Goal: Task Accomplishment & Management: Manage account settings

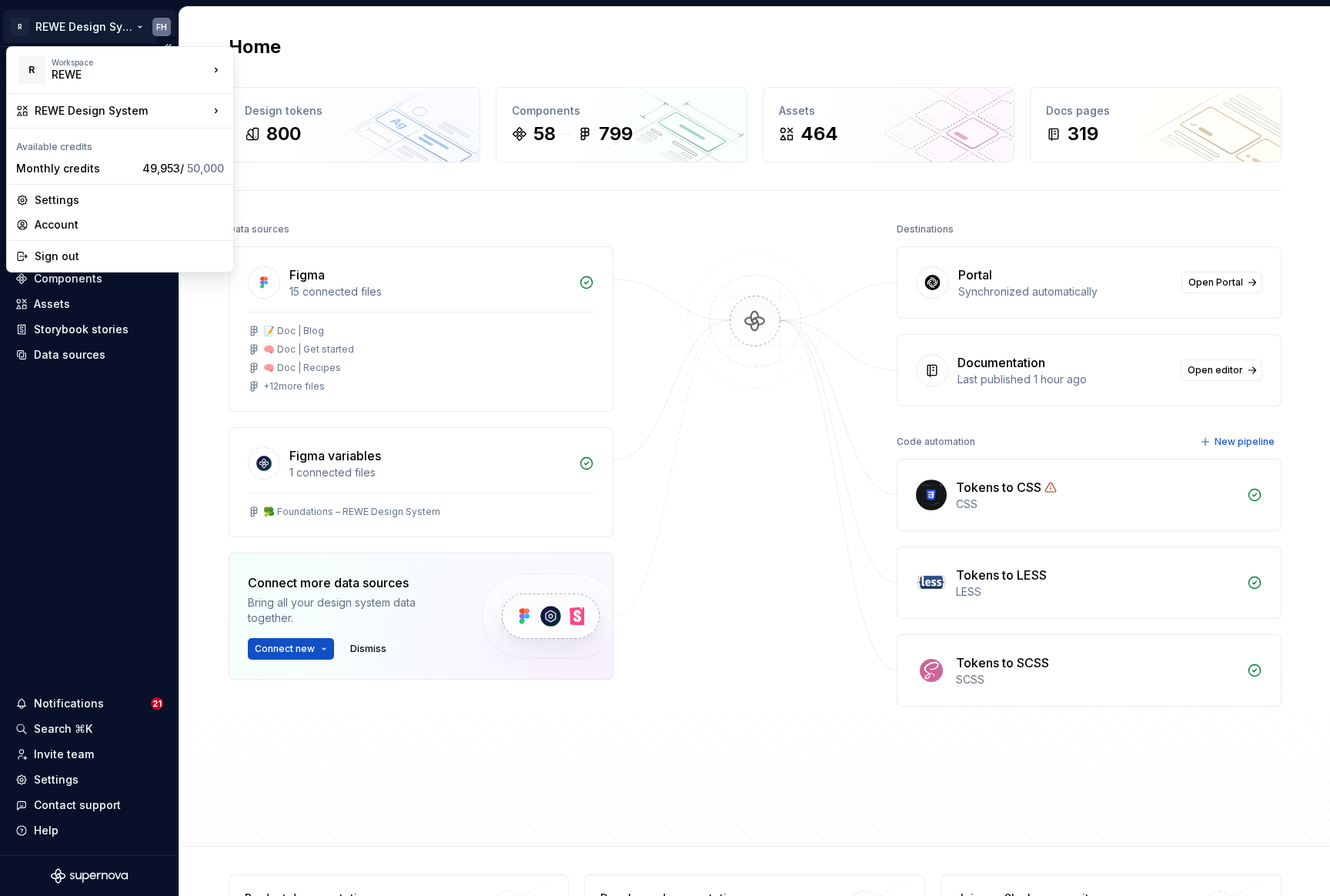
click at [155, 25] on html "R REWE Design System FH Version Current draft Home Documentation Analytics Code…" at bounding box center [665, 448] width 1330 height 896
click at [126, 23] on html "R REWE Design System FH Version Current draft Home Documentation Analytics Code…" at bounding box center [665, 448] width 1330 height 896
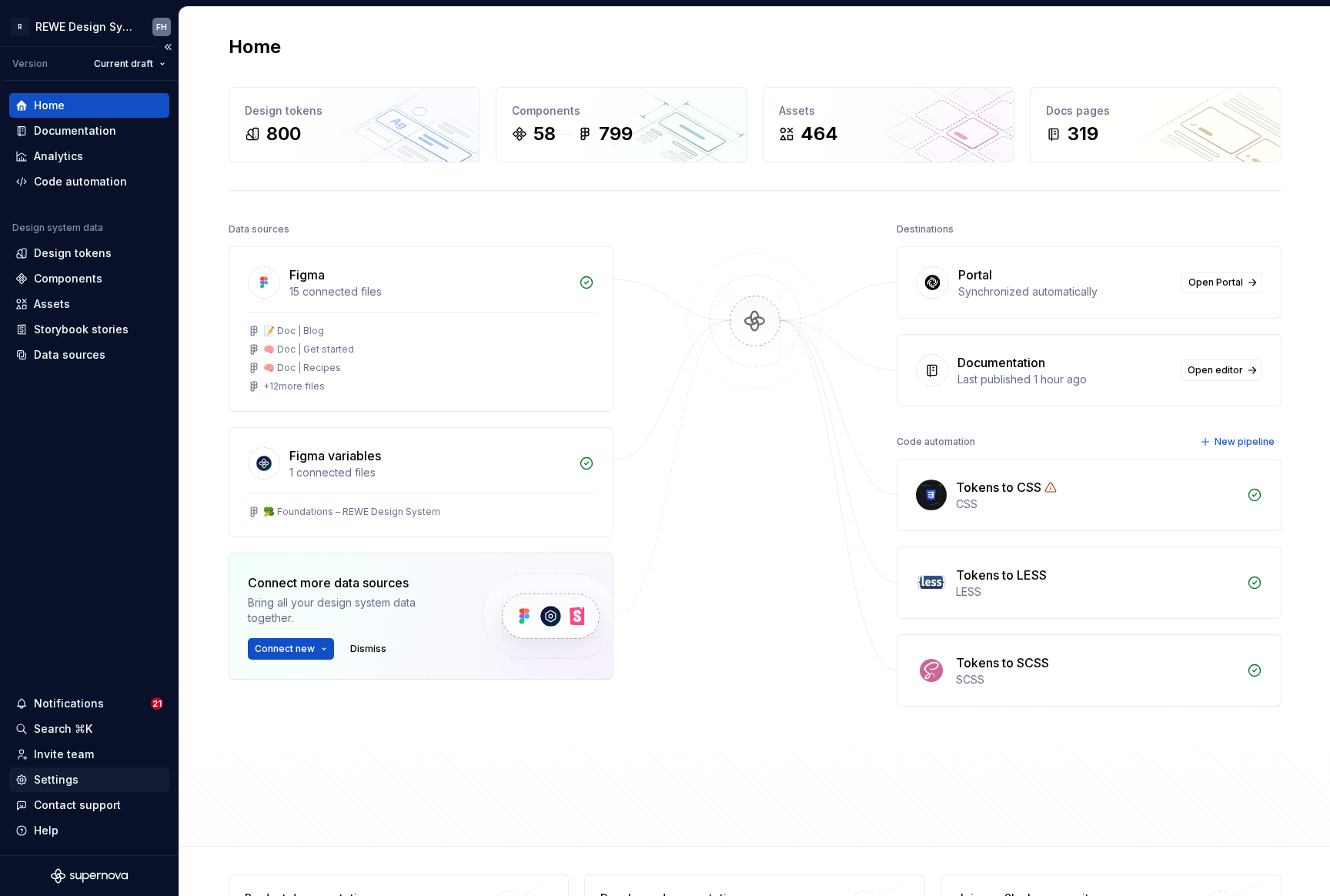
click at [67, 778] on div "Settings" at bounding box center [56, 780] width 45 height 16
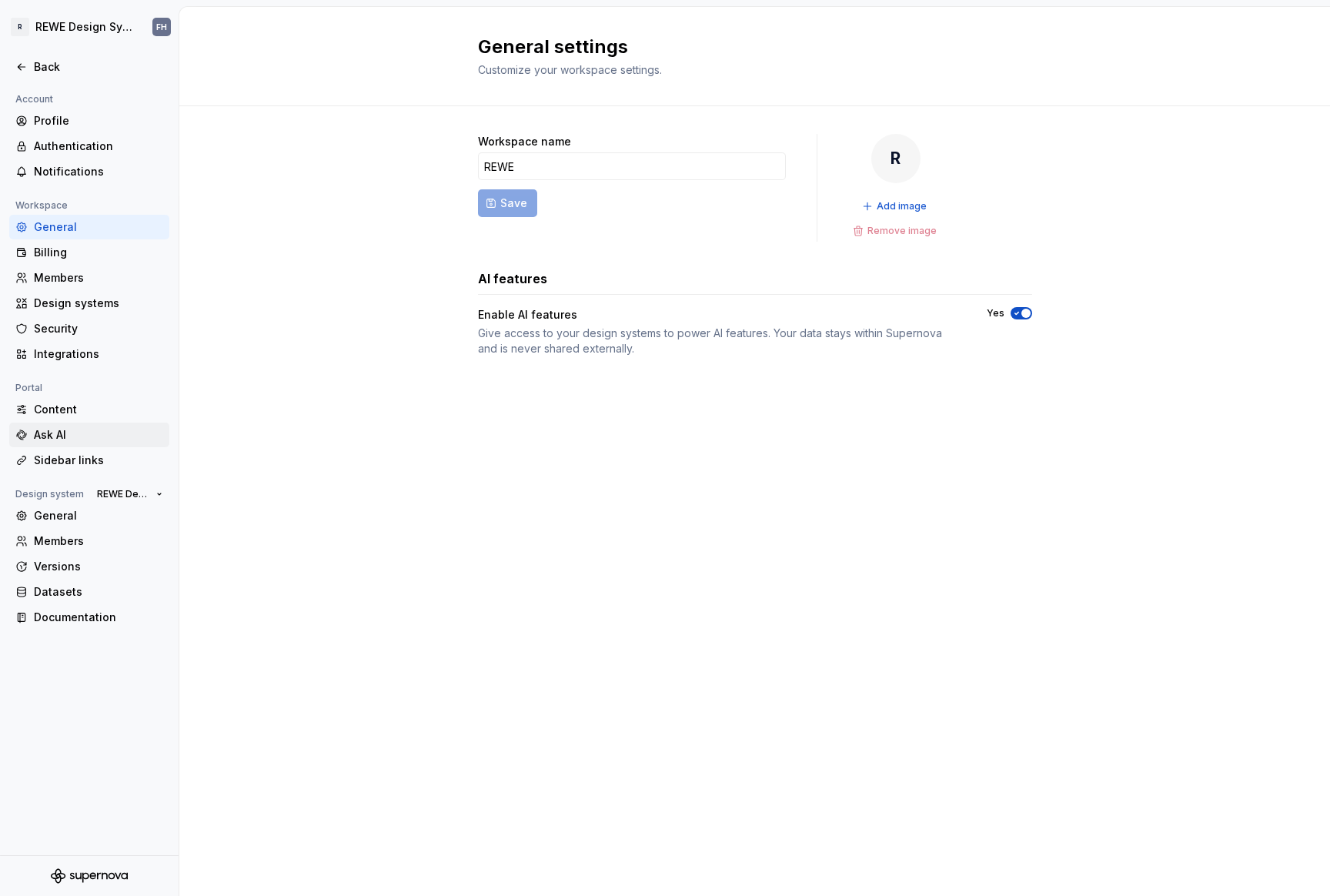
click at [122, 435] on div "Ask AI" at bounding box center [98, 435] width 129 height 16
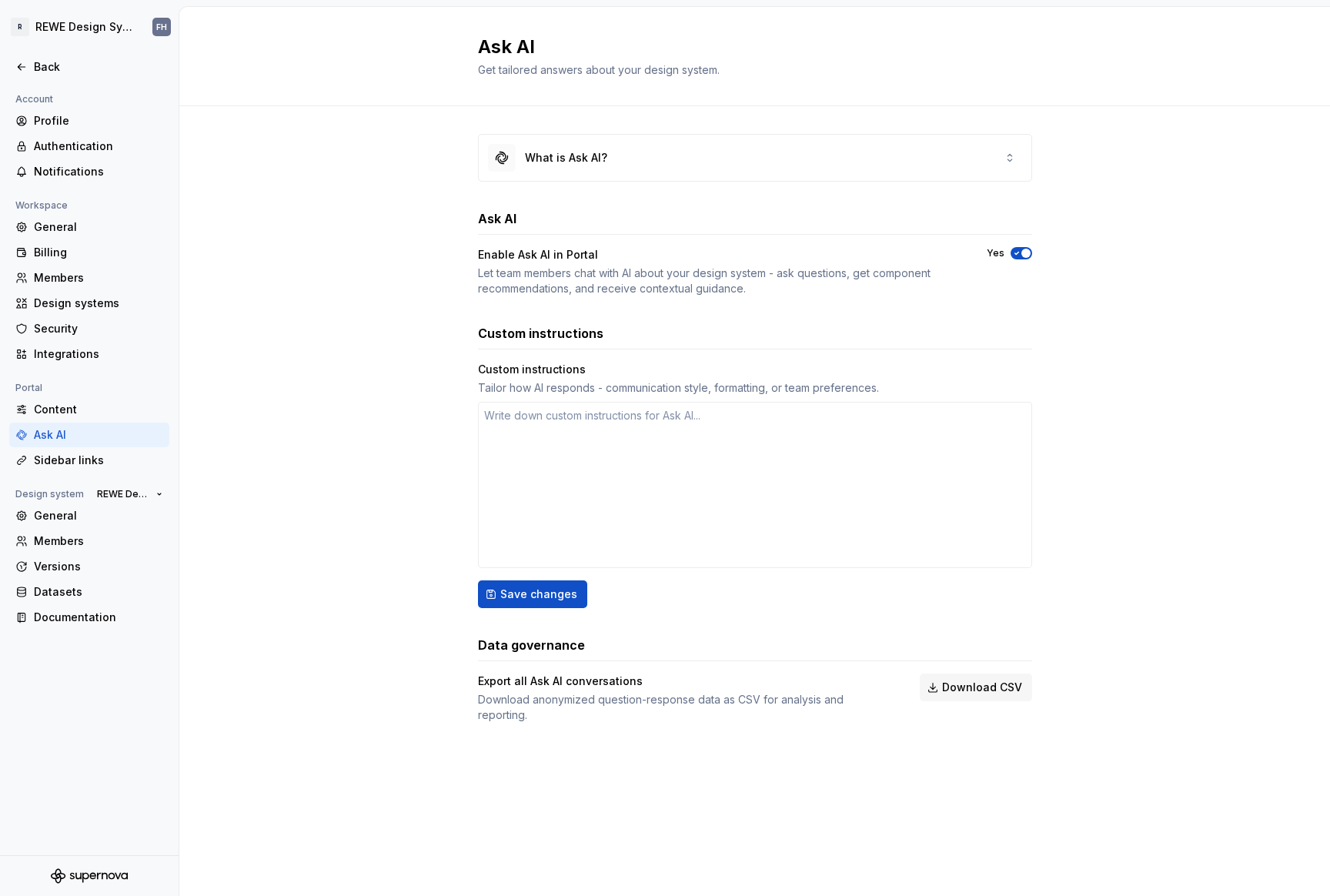
click at [790, 133] on div "What is Ask AI? Ask AI Enable Ask AI in Portal Let team members chat with AI ab…" at bounding box center [755, 443] width 554 height 675
click at [783, 152] on div "What is Ask AI?" at bounding box center [755, 158] width 553 height 47
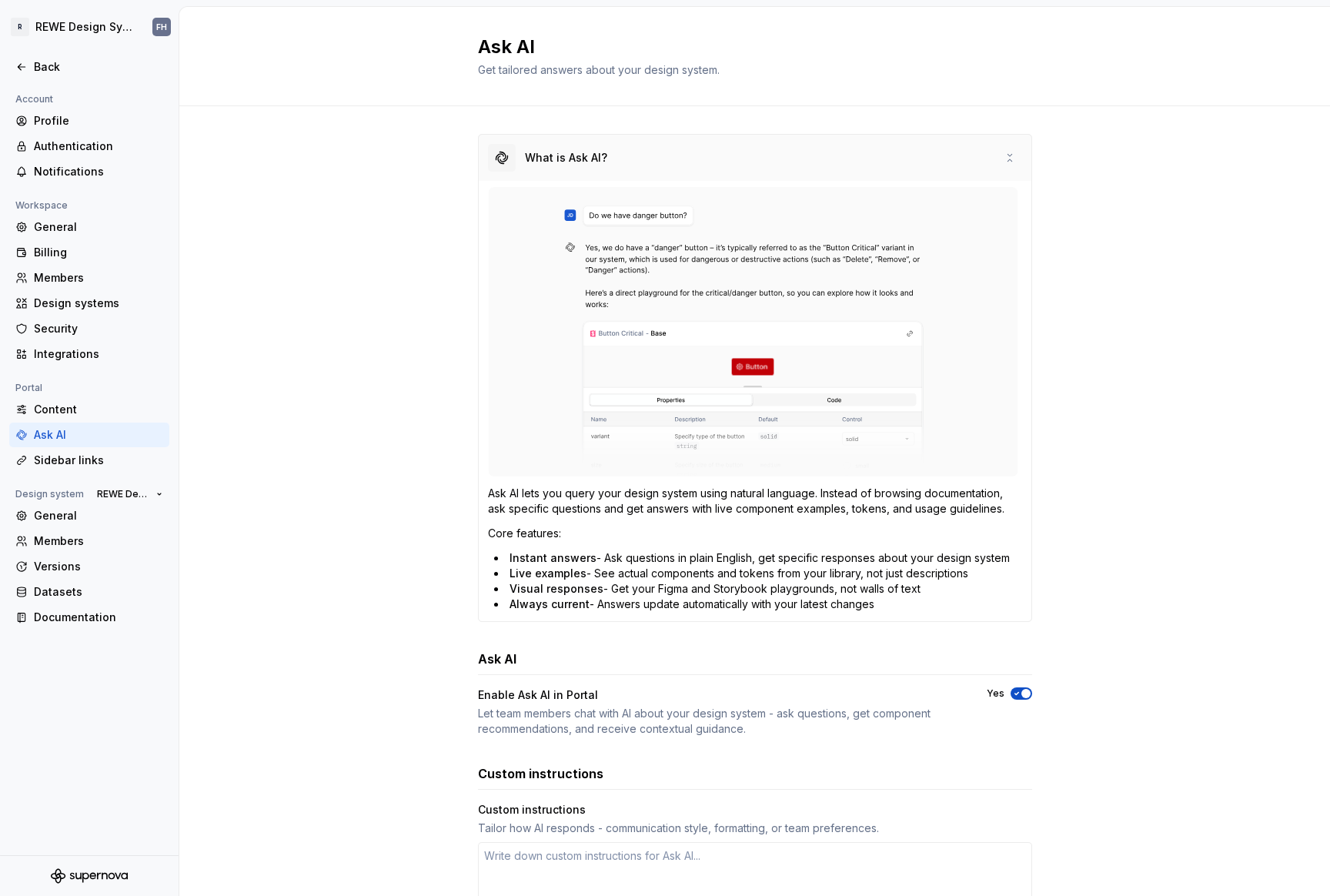
click at [777, 152] on div "What is Ask AI?" at bounding box center [755, 158] width 553 height 47
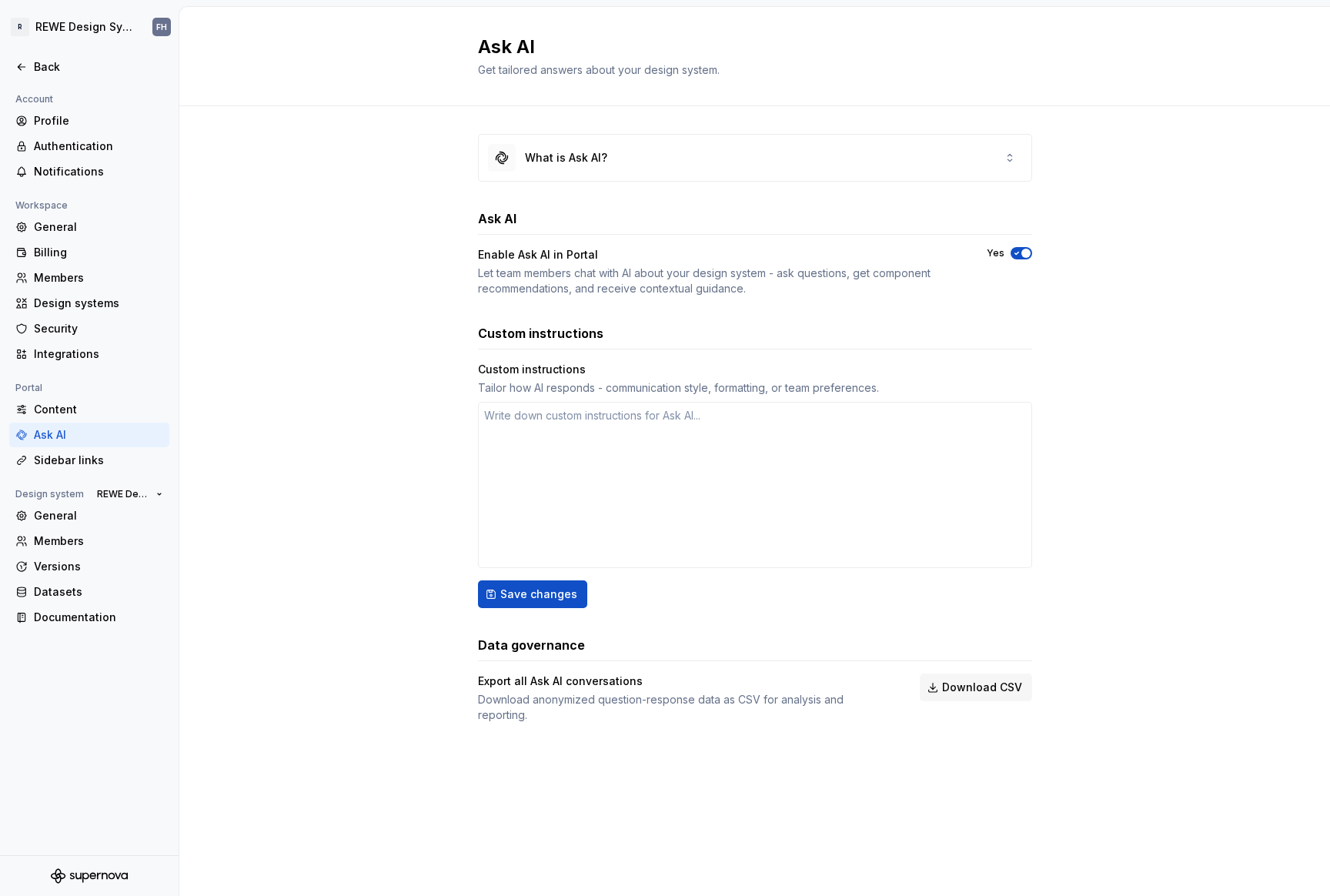
click at [380, 285] on div "What is Ask AI? Ask AI Enable Ask AI in Portal Let team members chat with AI ab…" at bounding box center [755, 443] width 1151 height 675
click at [83, 414] on div "Content" at bounding box center [98, 410] width 129 height 16
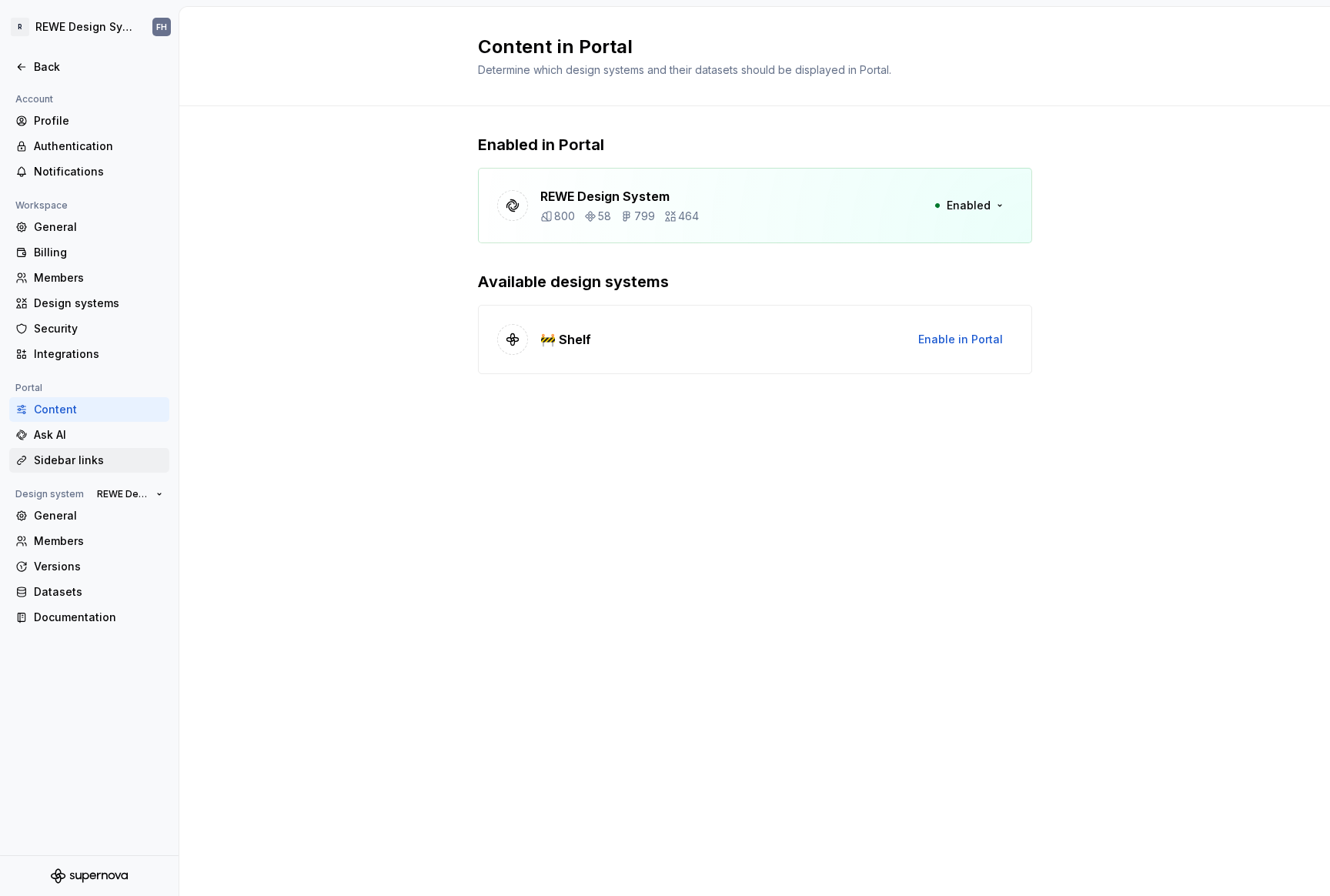
click at [104, 458] on div "Sidebar links" at bounding box center [98, 461] width 129 height 16
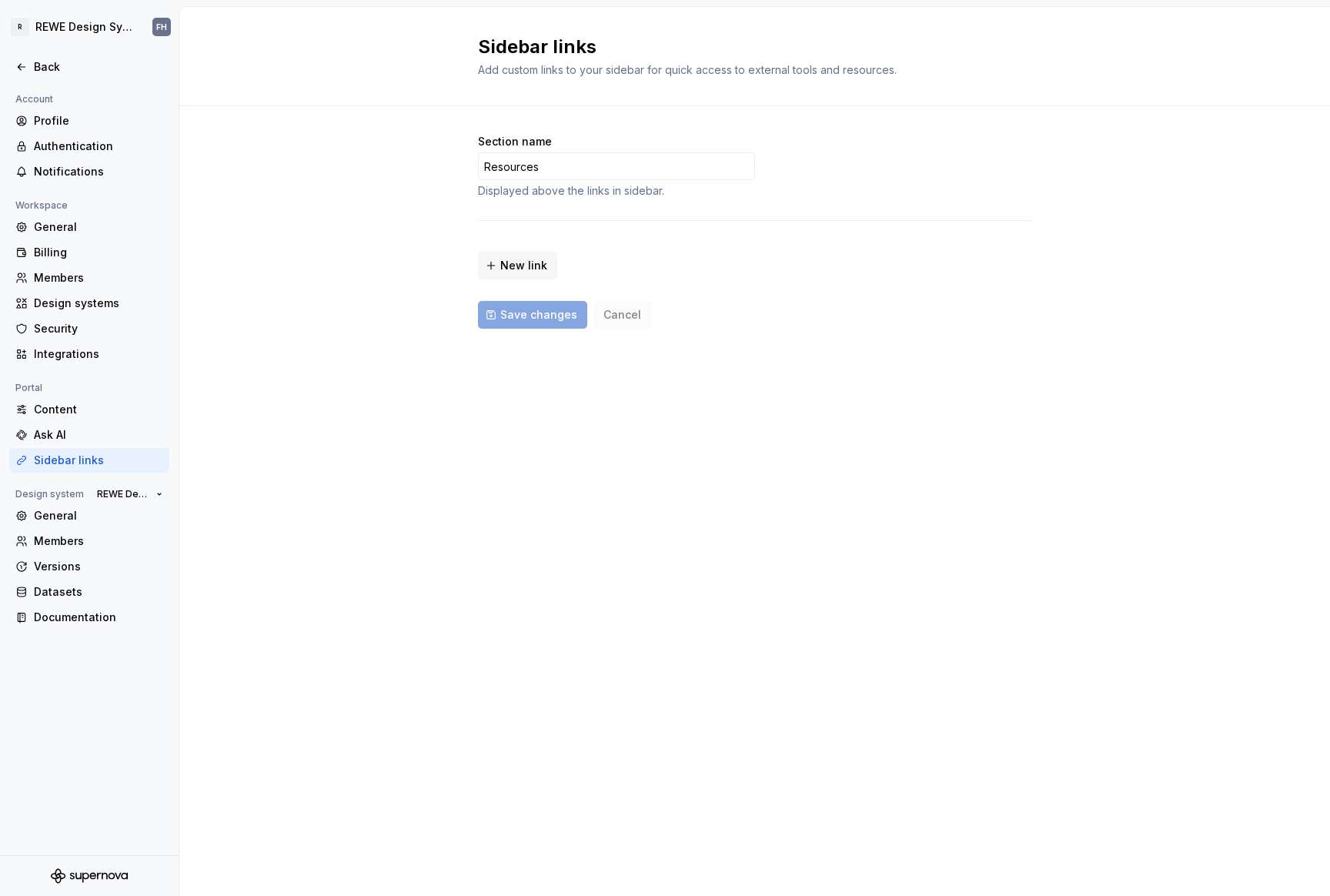
click at [391, 273] on div "Section name Resources Displayed above the links in sidebar. New link Save chan…" at bounding box center [755, 247] width 1151 height 281
click at [104, 275] on div "Members" at bounding box center [98, 278] width 129 height 16
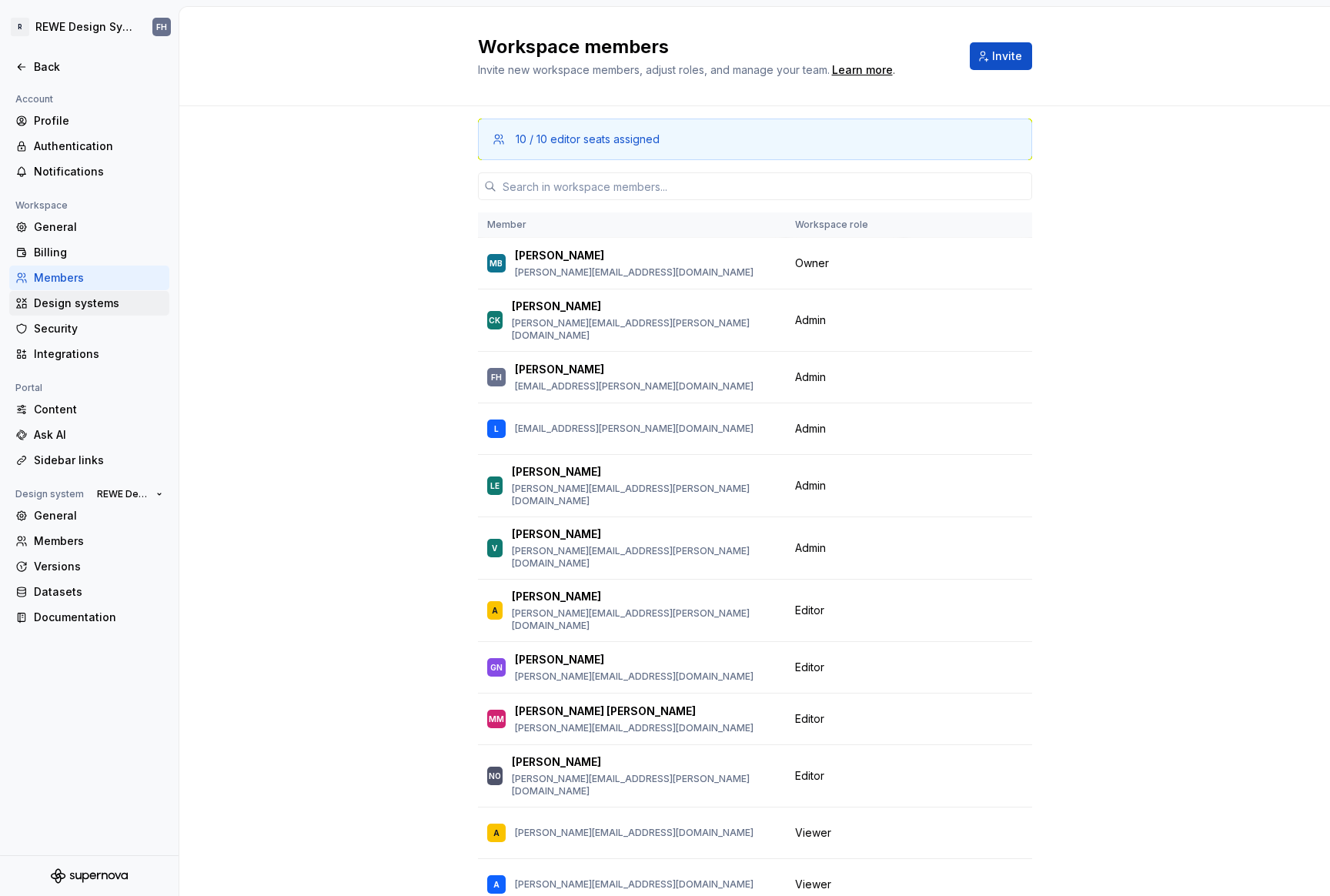
click at [107, 301] on div "Design systems" at bounding box center [98, 304] width 129 height 16
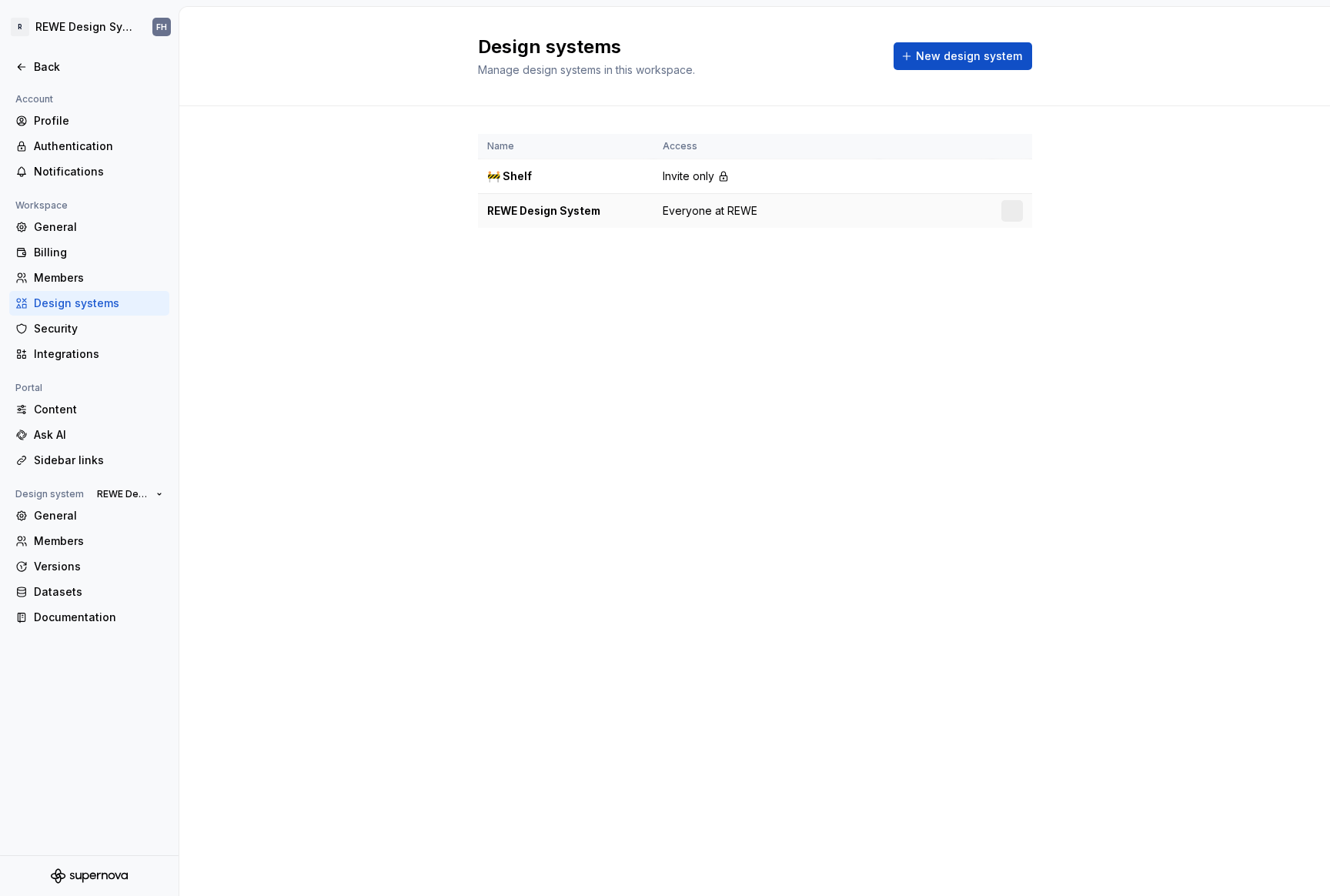
click at [697, 211] on span "Everyone at REWE" at bounding box center [710, 211] width 95 height 16
click at [561, 212] on div "REWE Design System" at bounding box center [566, 211] width 157 height 16
click at [91, 276] on div "Members" at bounding box center [98, 278] width 129 height 16
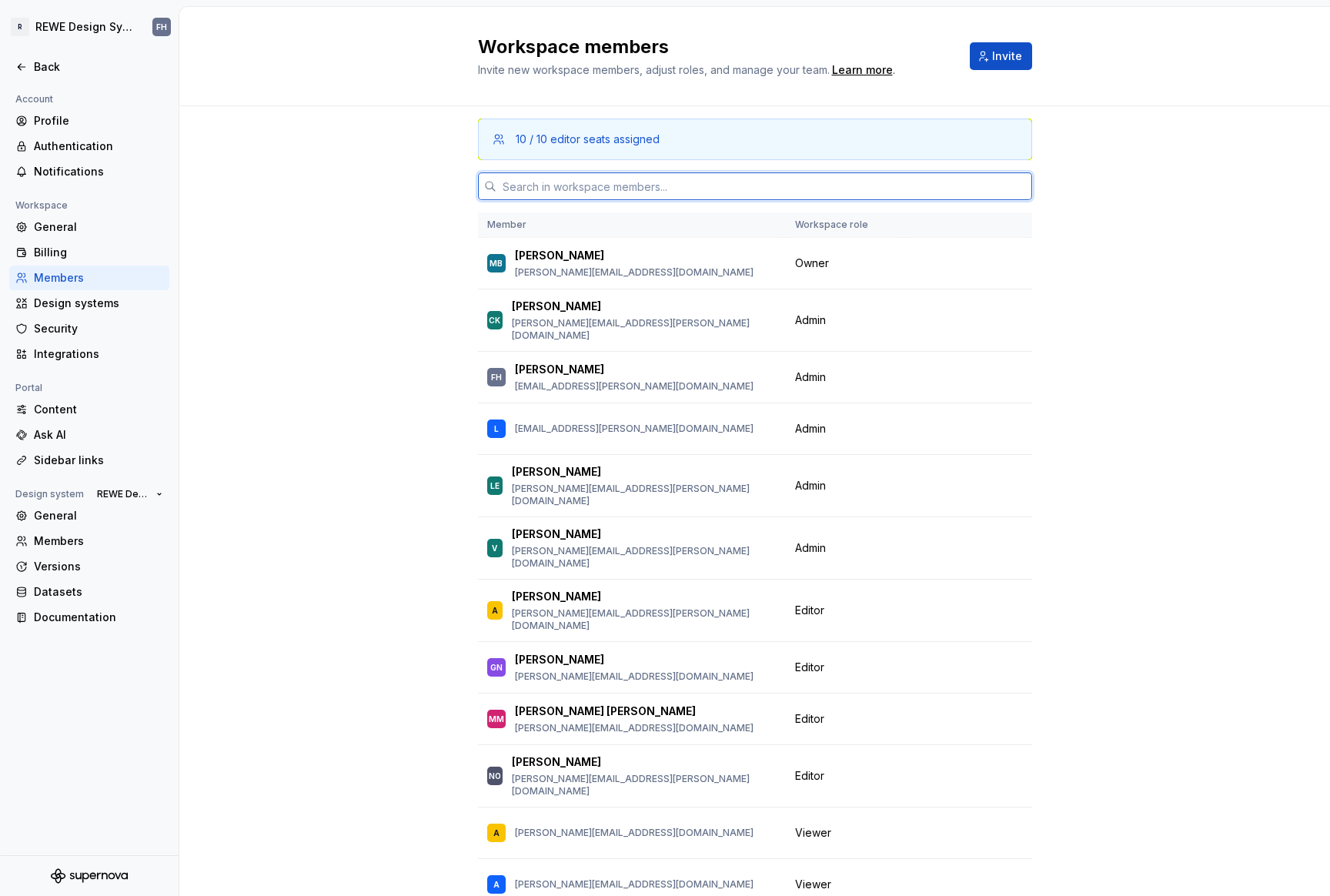
click at [582, 186] on input "text" at bounding box center [764, 186] width 536 height 28
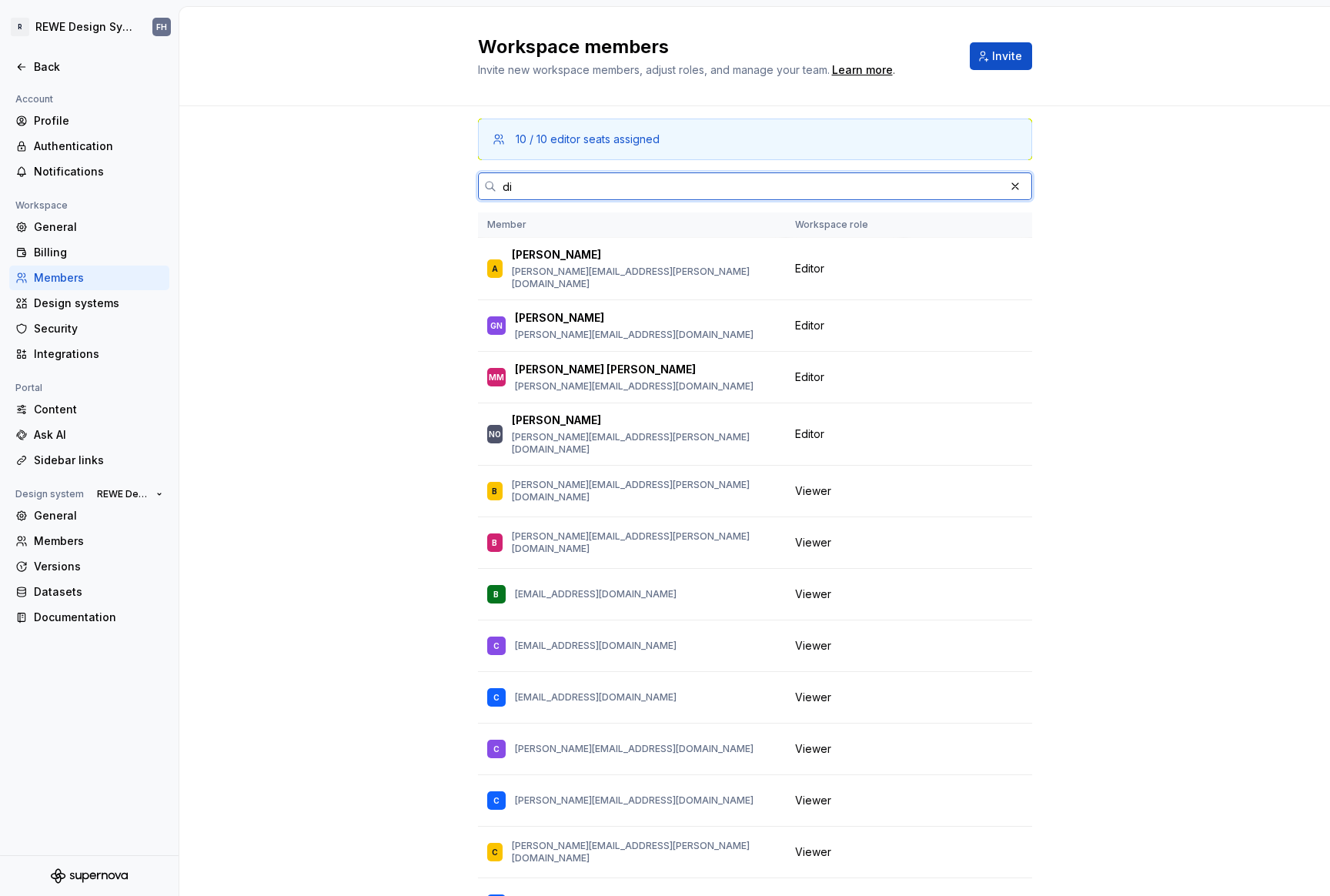
type input "d"
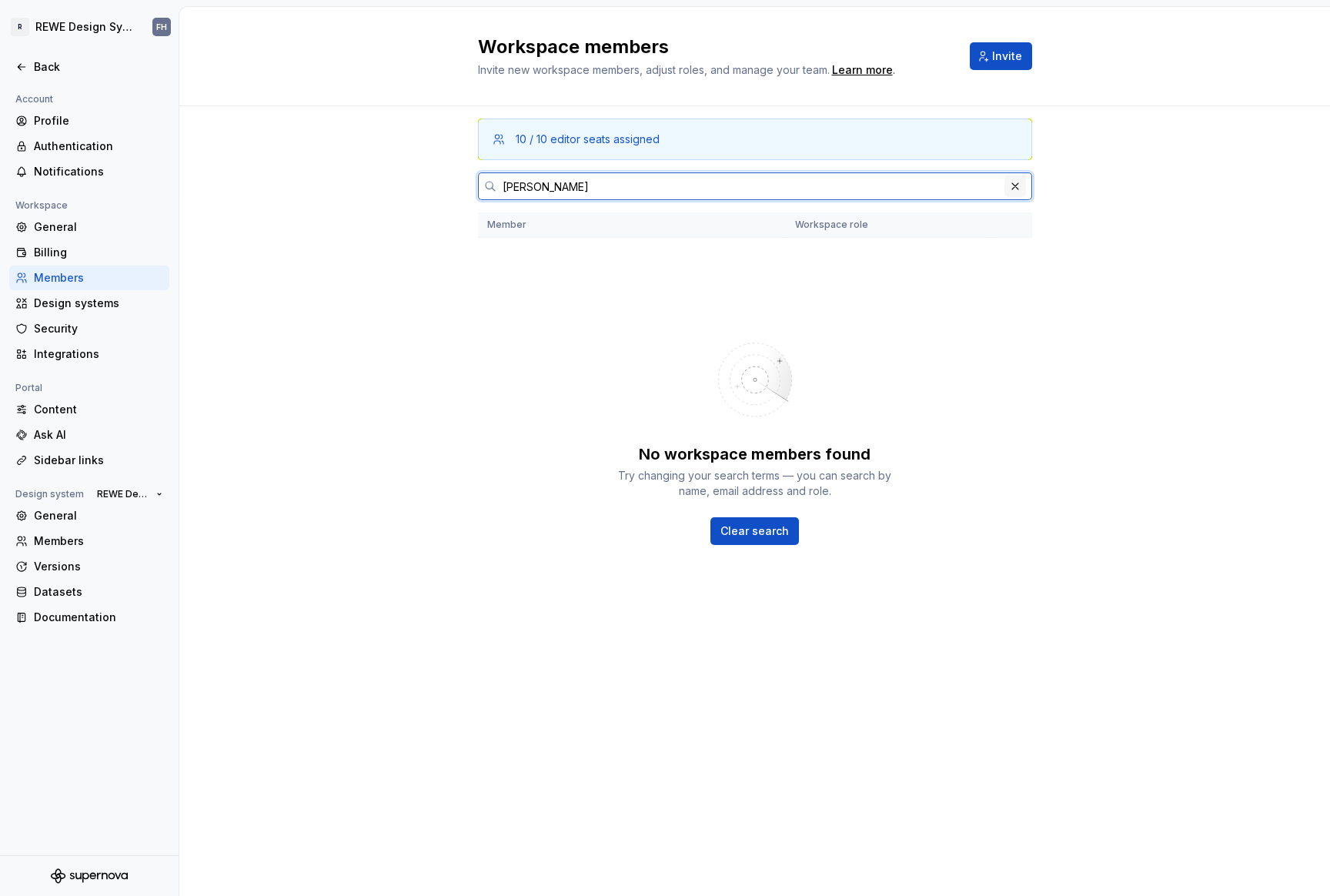
type input "[PERSON_NAME]"
click at [1015, 191] on button "button" at bounding box center [1015, 185] width 22 height 22
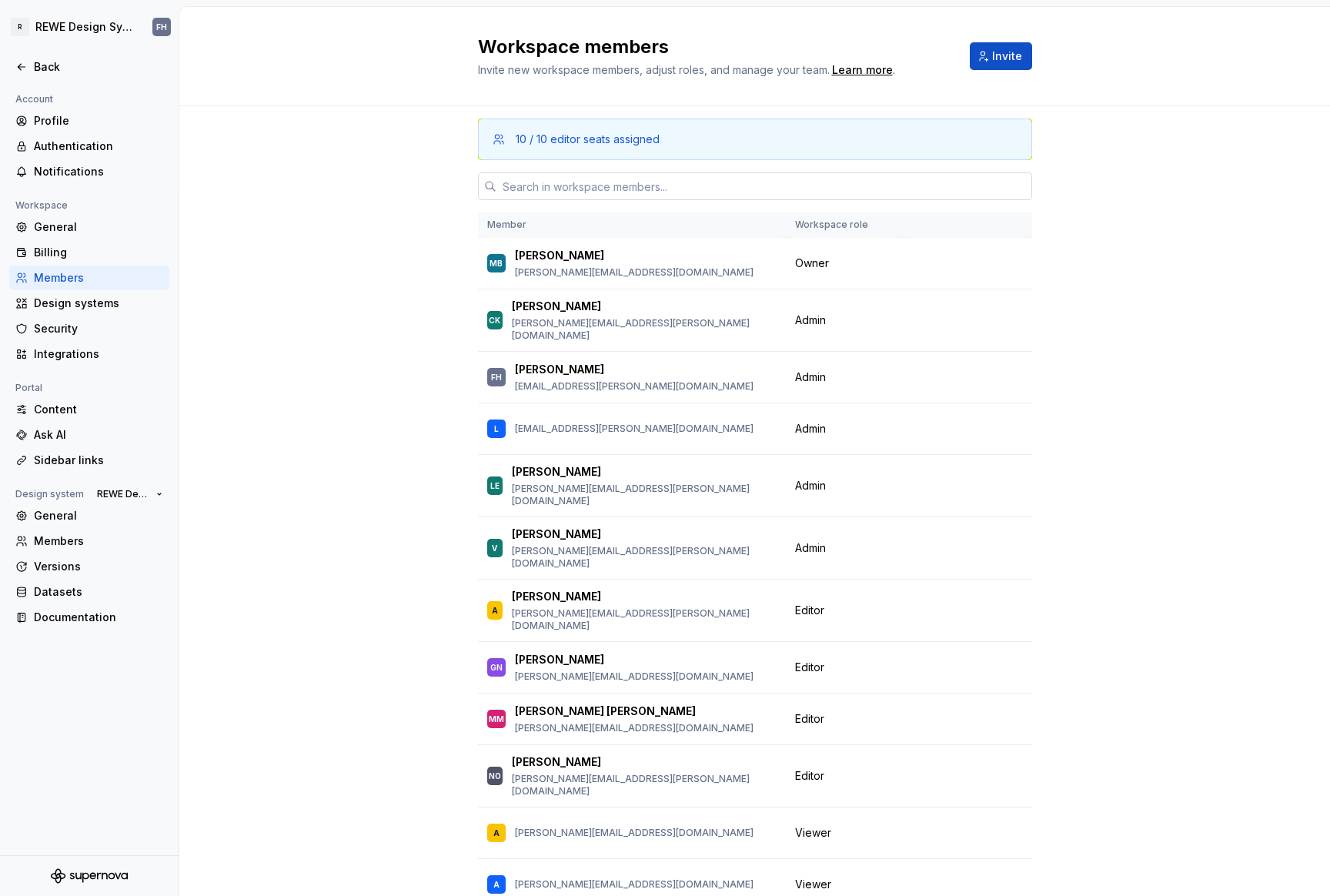
click at [418, 346] on div "10 / 10 editor seats assigned Member Workspace role MB [PERSON_NAME] [PERSON_NA…" at bounding box center [755, 550] width 1151 height 889
click at [48, 73] on div "Back" at bounding box center [98, 67] width 129 height 16
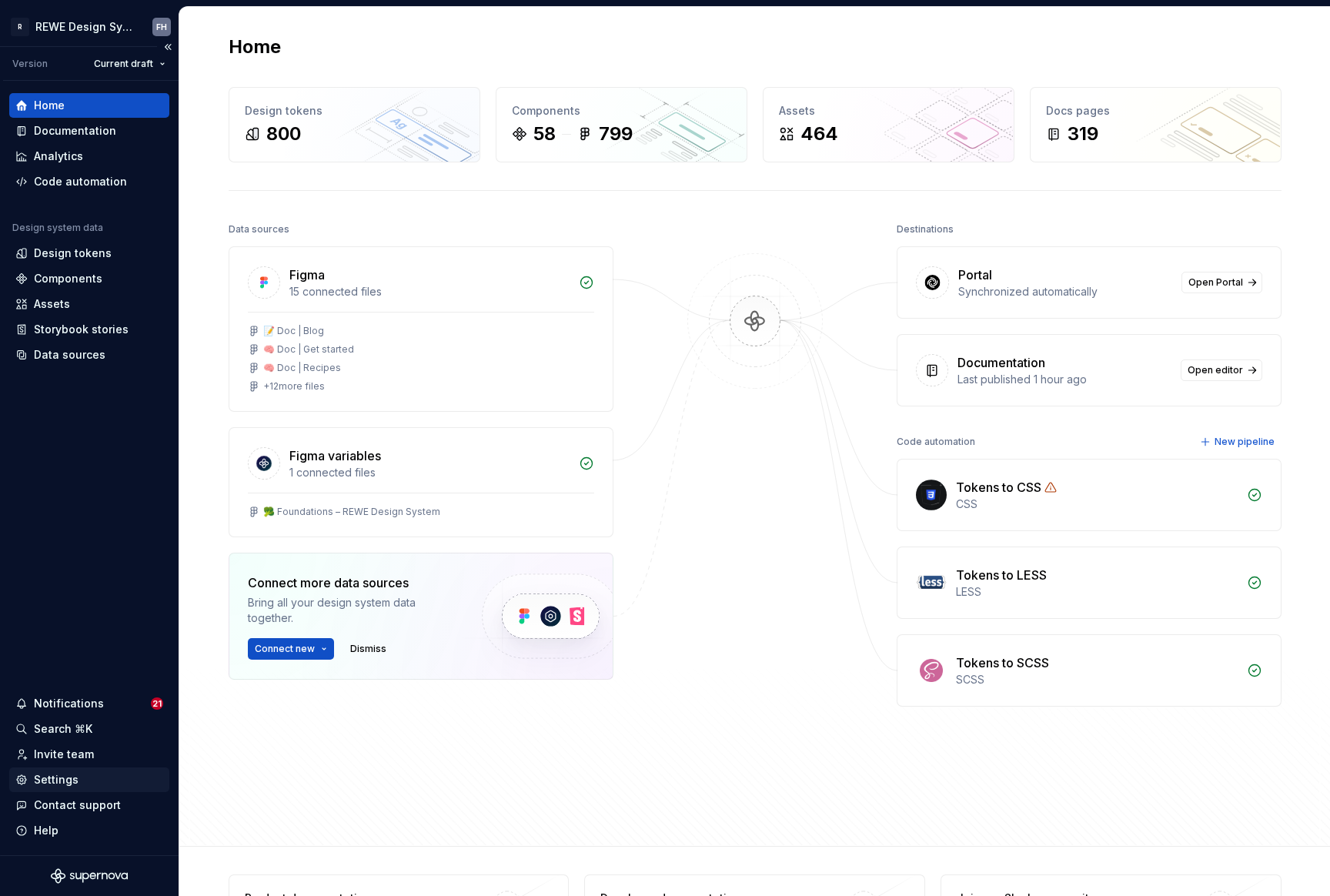
click at [74, 781] on div "Settings" at bounding box center [56, 780] width 45 height 16
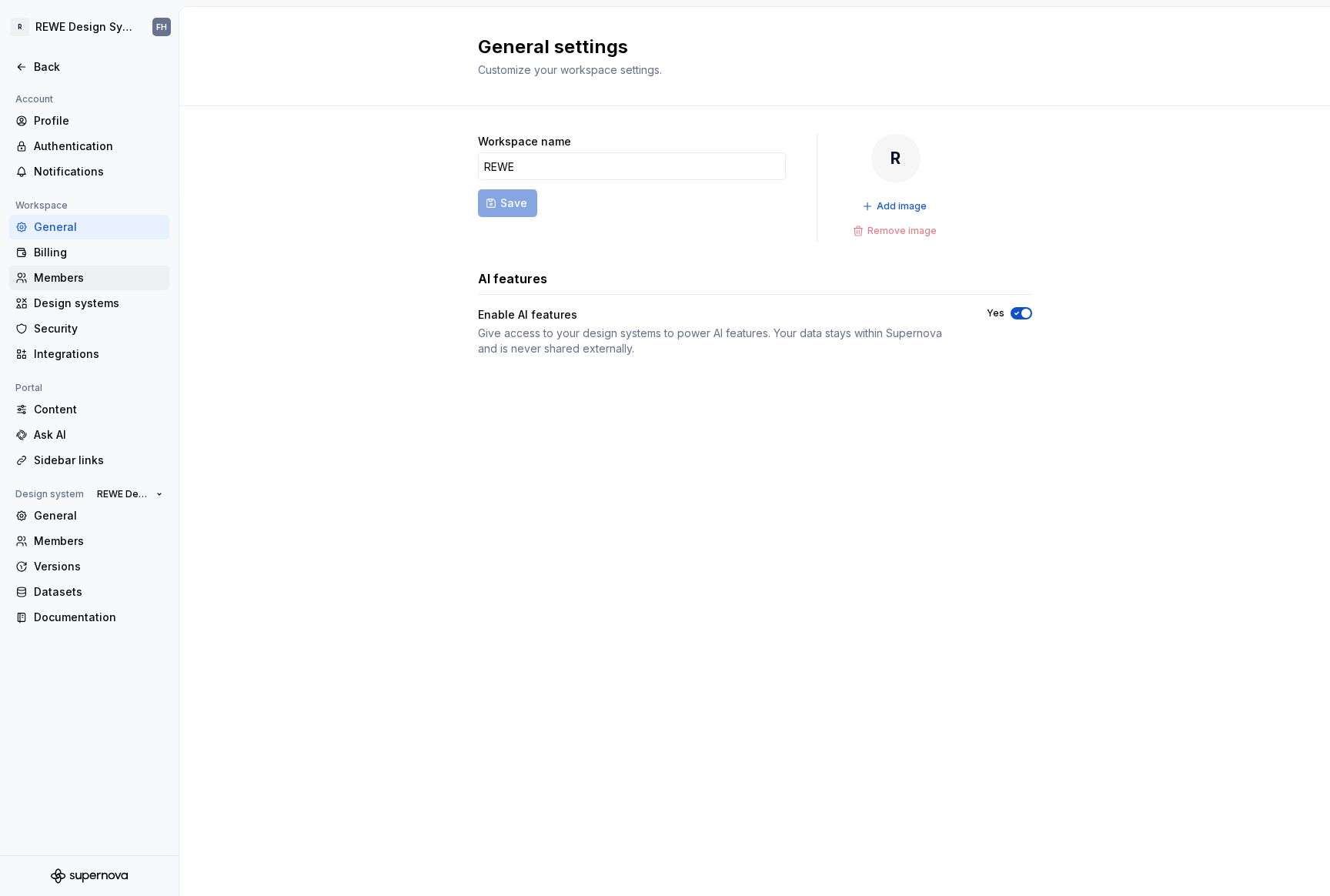
click at [71, 279] on div "Members" at bounding box center [98, 278] width 129 height 16
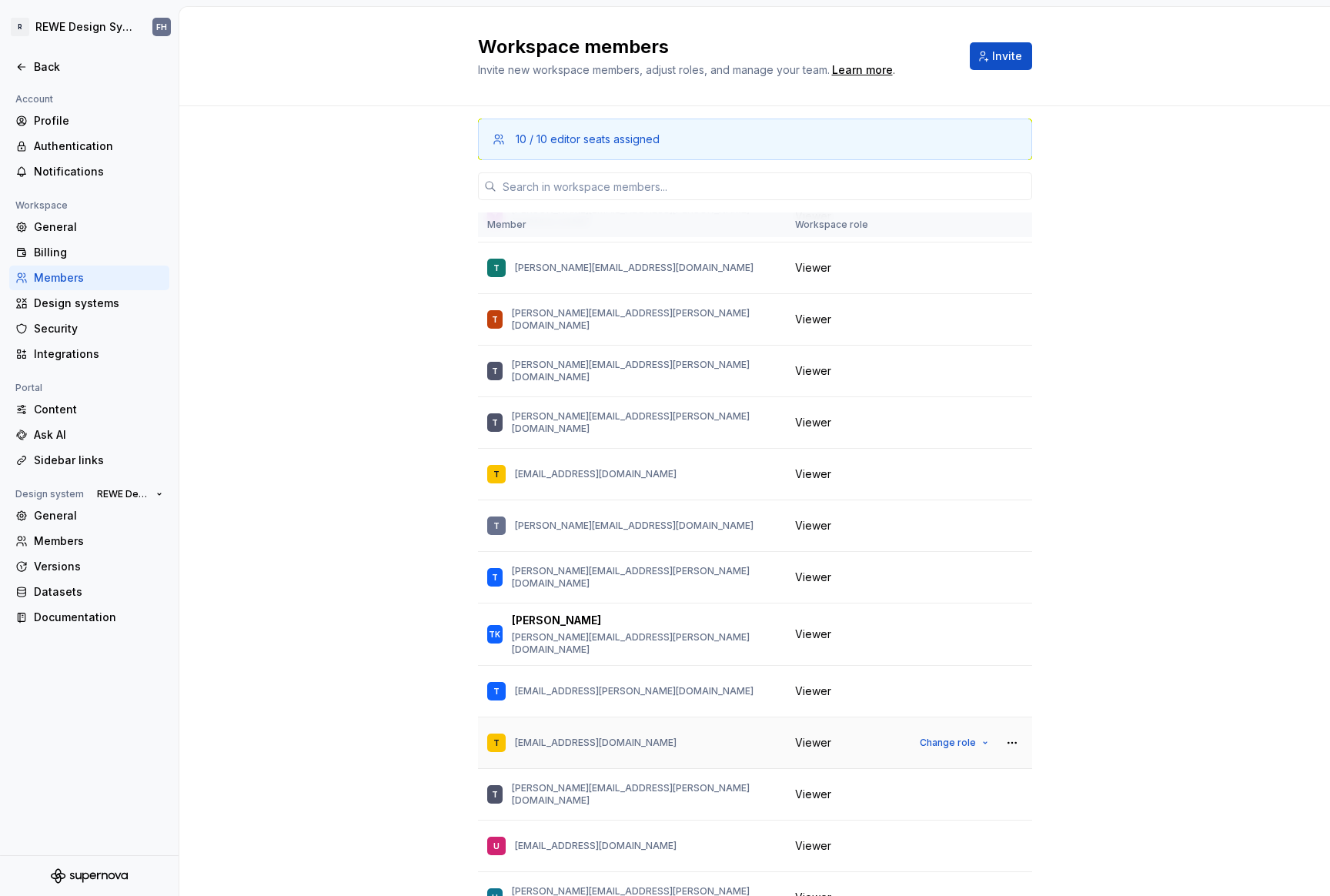
scroll to position [56007, 0]
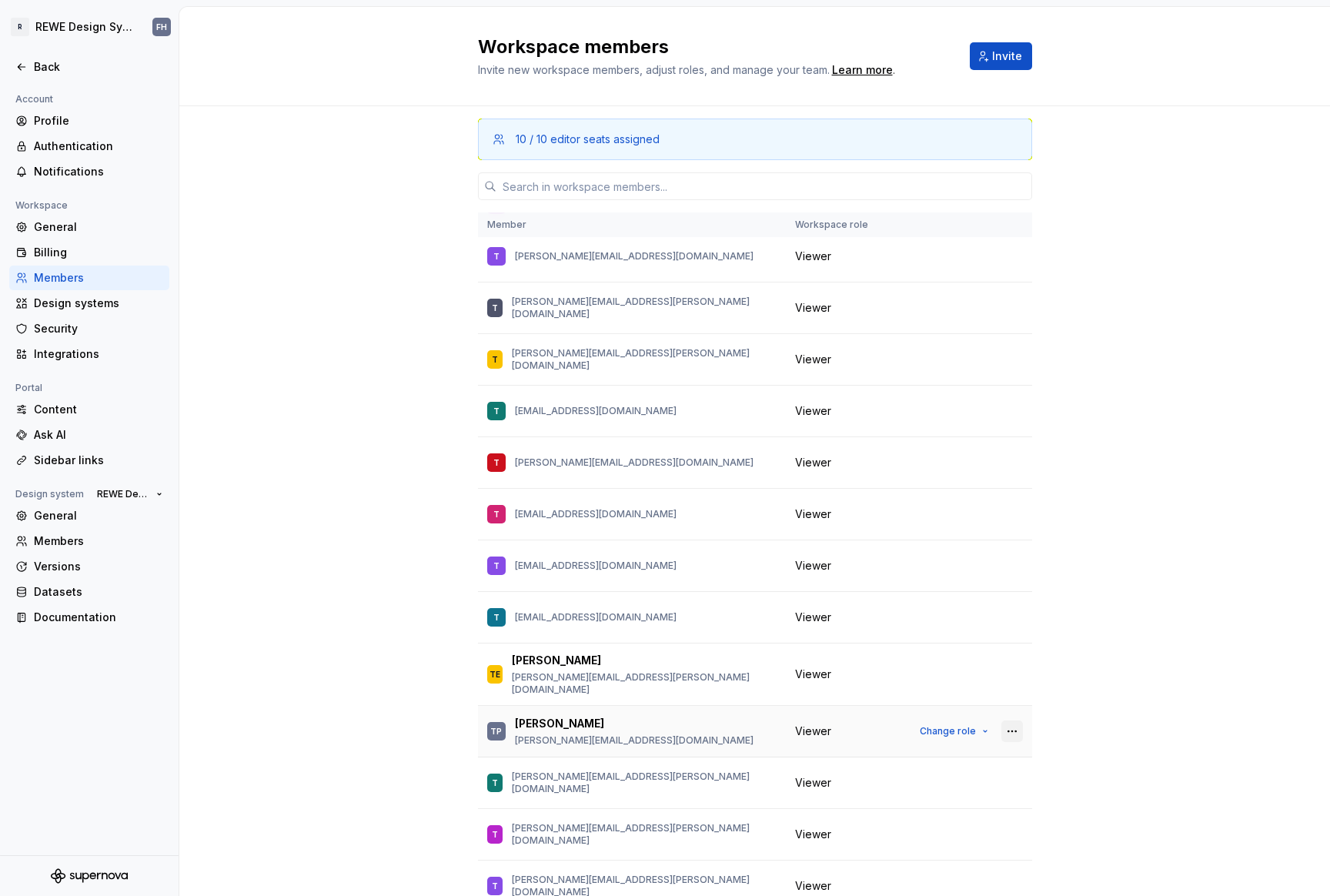
click at [1001, 720] on button "button" at bounding box center [1012, 730] width 22 height 22
click at [953, 589] on div "Remove from workspace" at bounding box center [900, 589] width 133 height 16
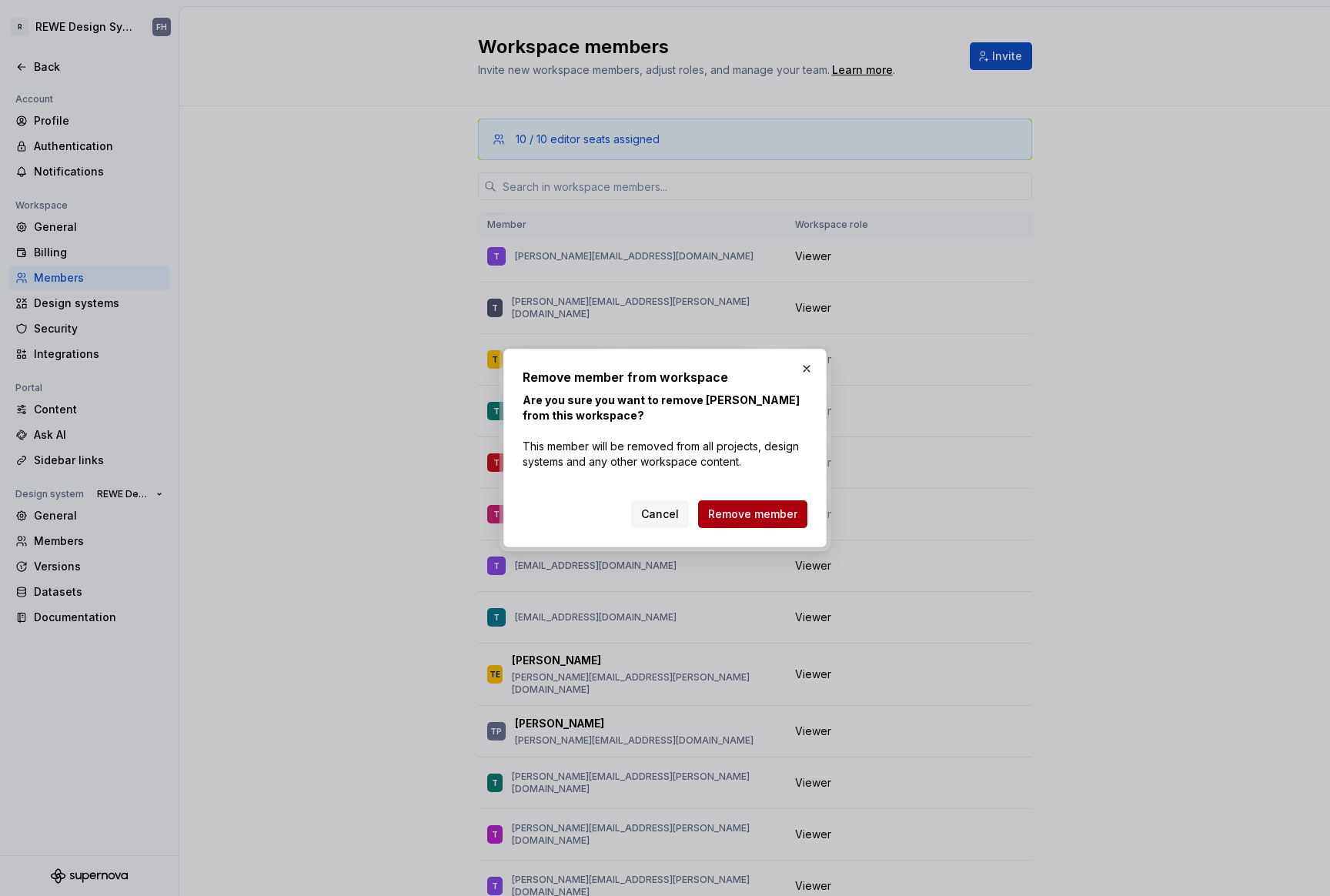
click at [778, 510] on span "Remove member" at bounding box center [753, 514] width 90 height 16
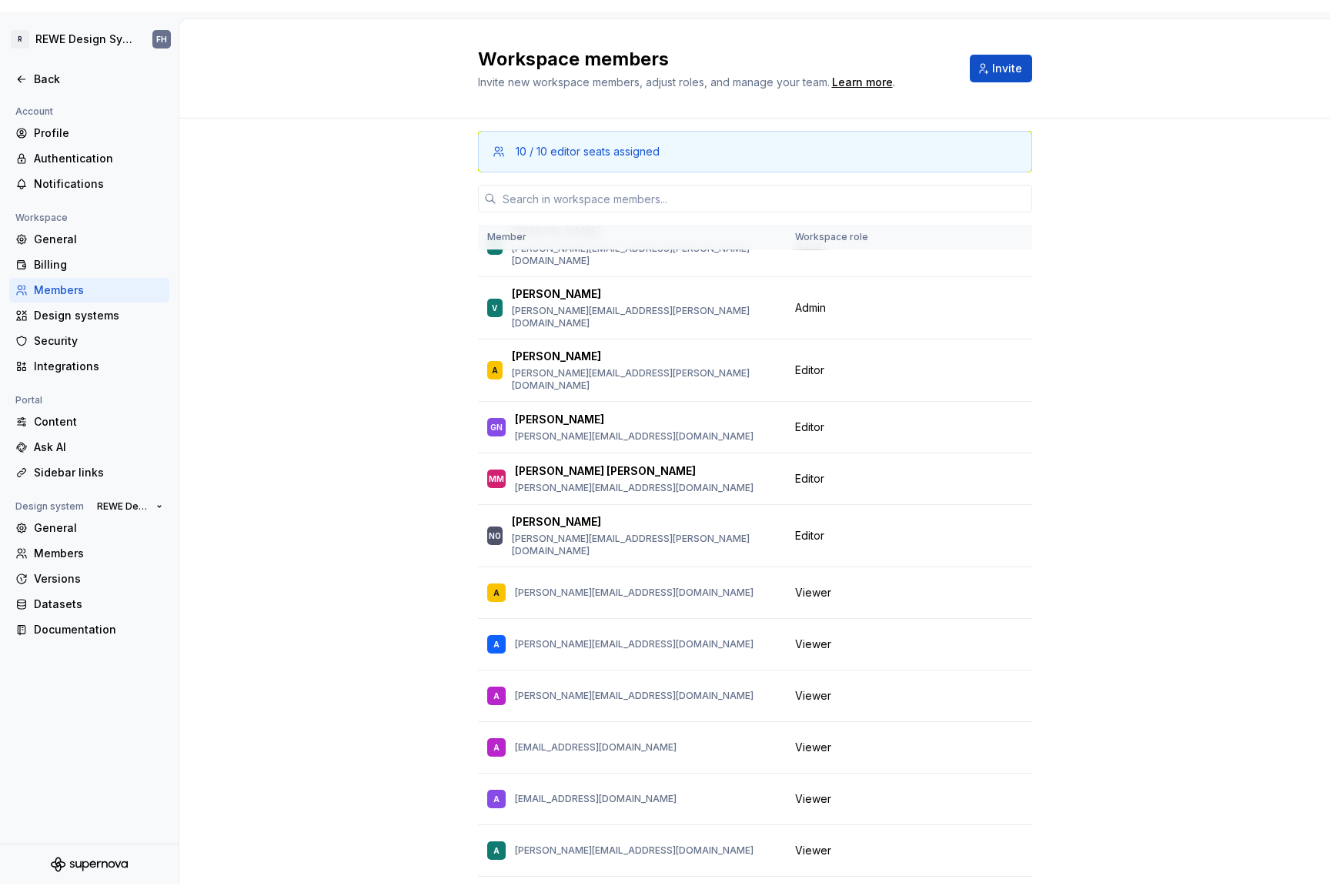
scroll to position [1144, 0]
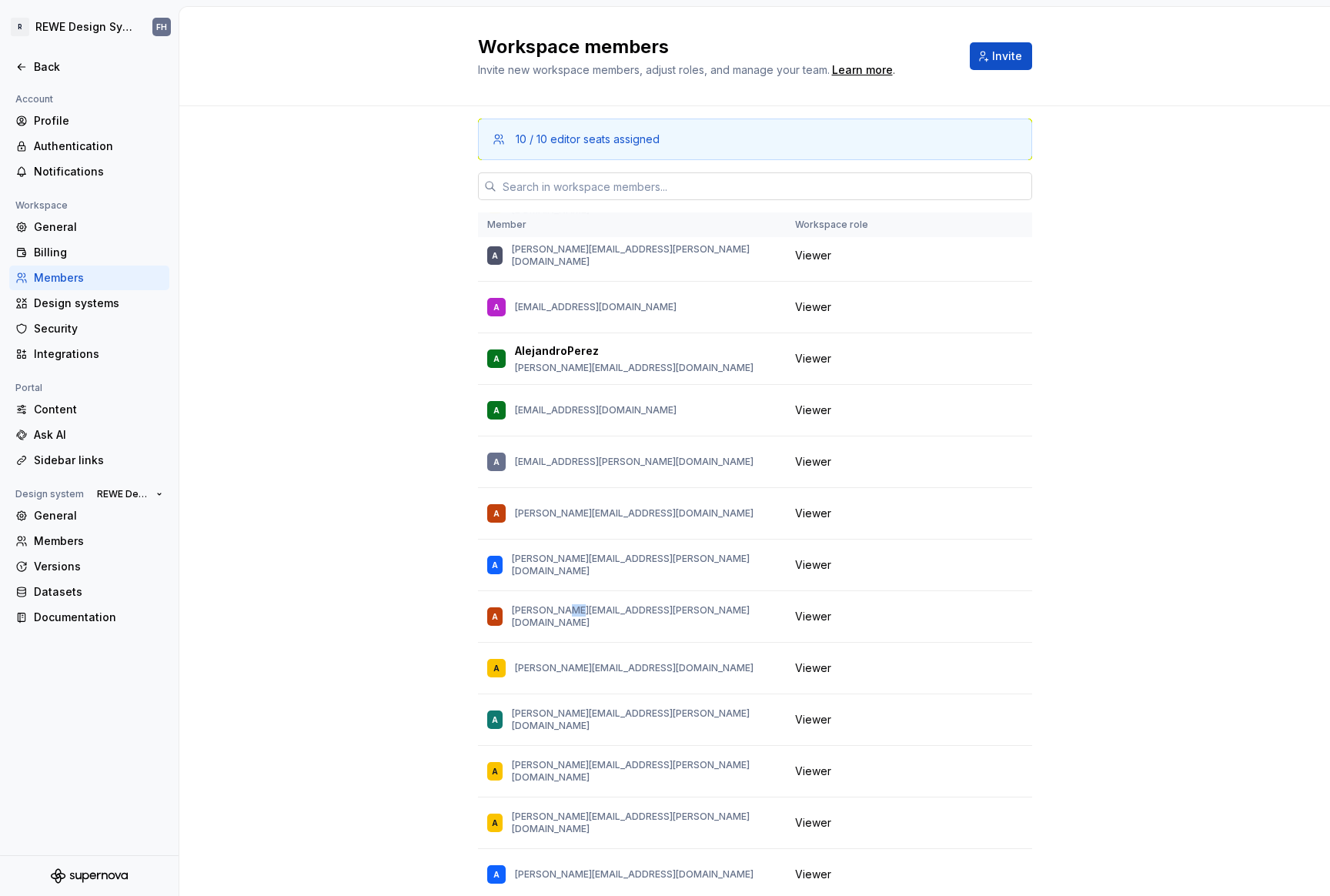
click at [620, 190] on input "text" at bounding box center [764, 186] width 536 height 28
click at [618, 187] on input "text" at bounding box center [764, 186] width 536 height 28
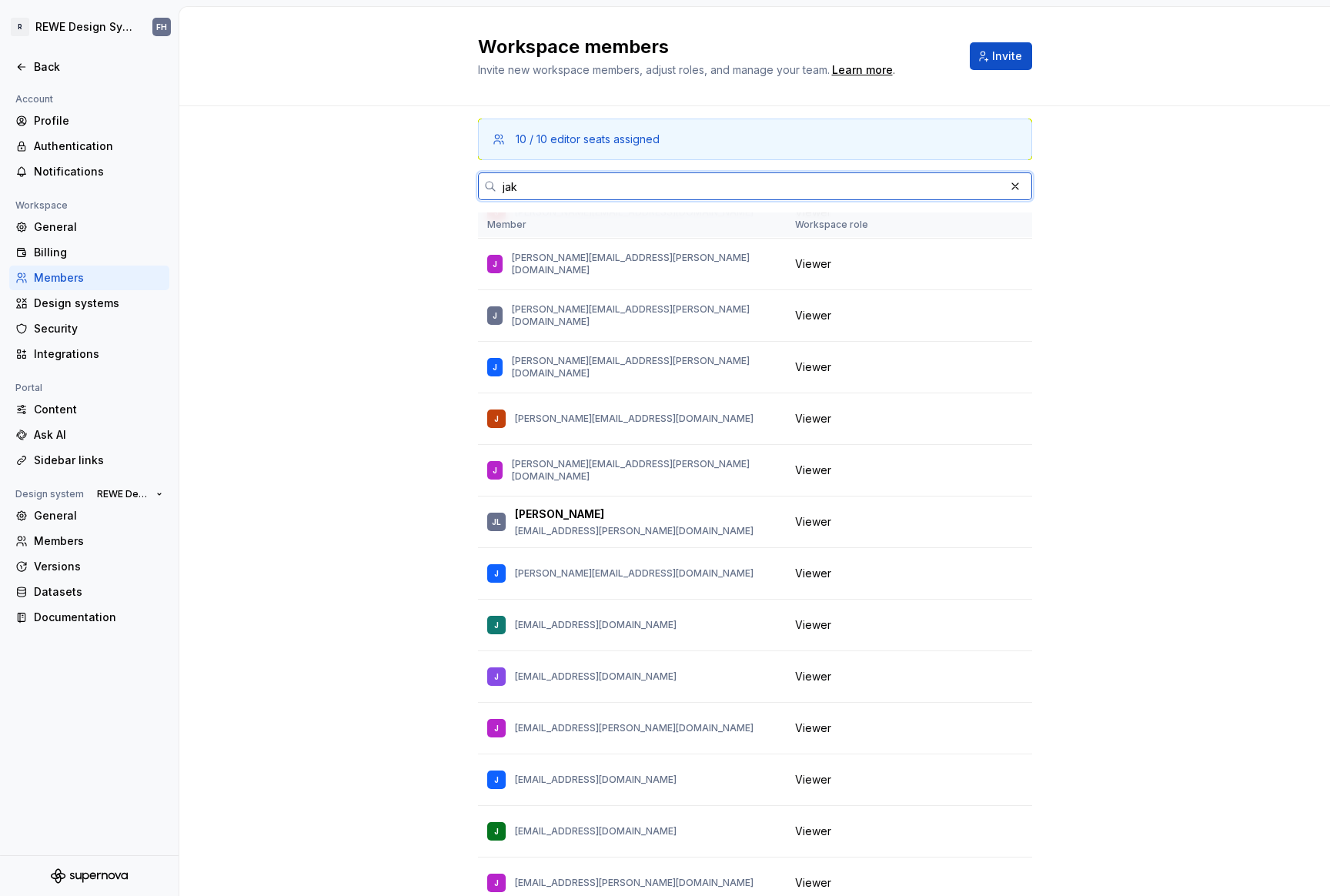
scroll to position [0, 0]
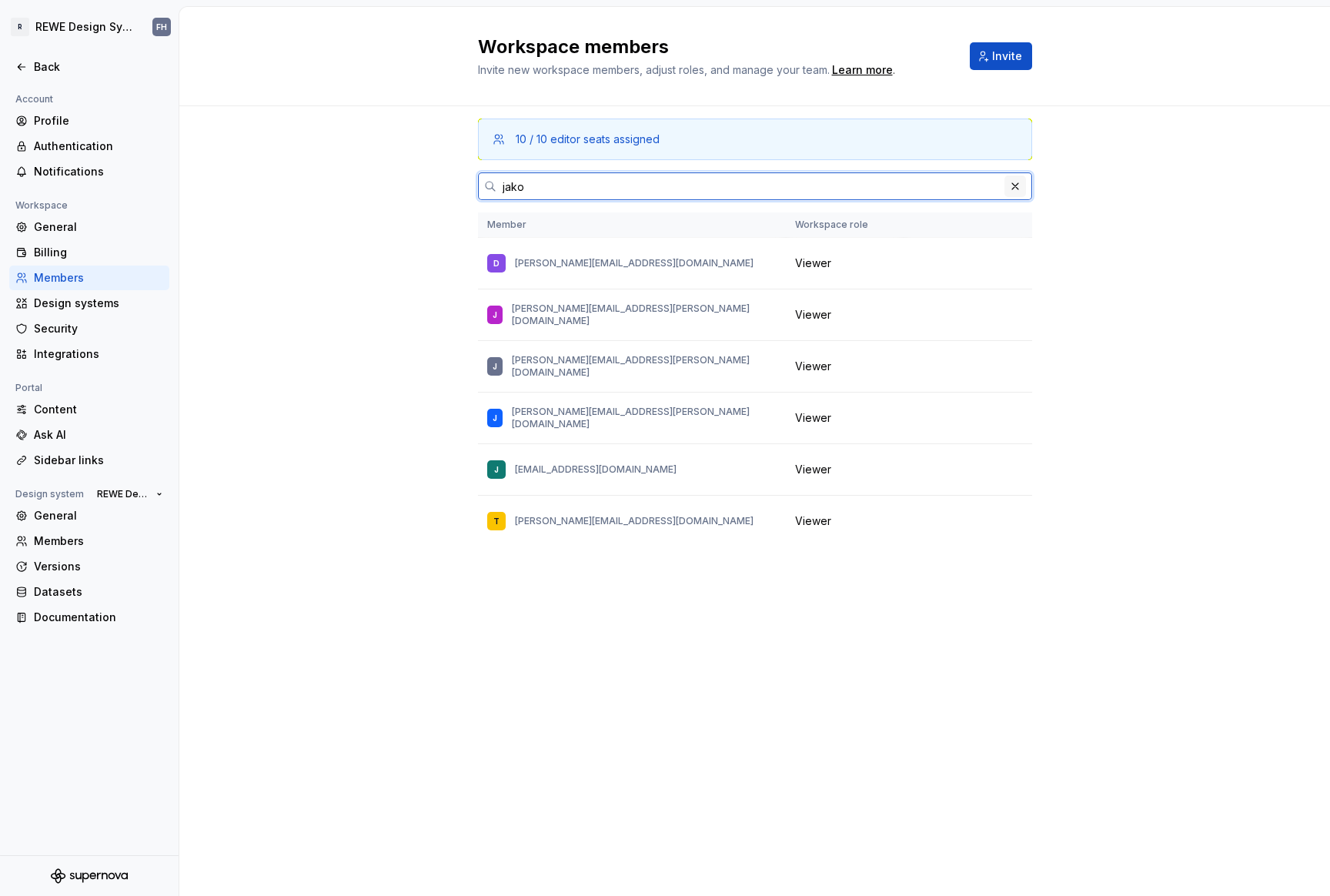
type input "jako"
drag, startPoint x: 1011, startPoint y: 185, endPoint x: 996, endPoint y: 175, distance: 18.0
click at [1008, 185] on button "button" at bounding box center [1015, 185] width 22 height 22
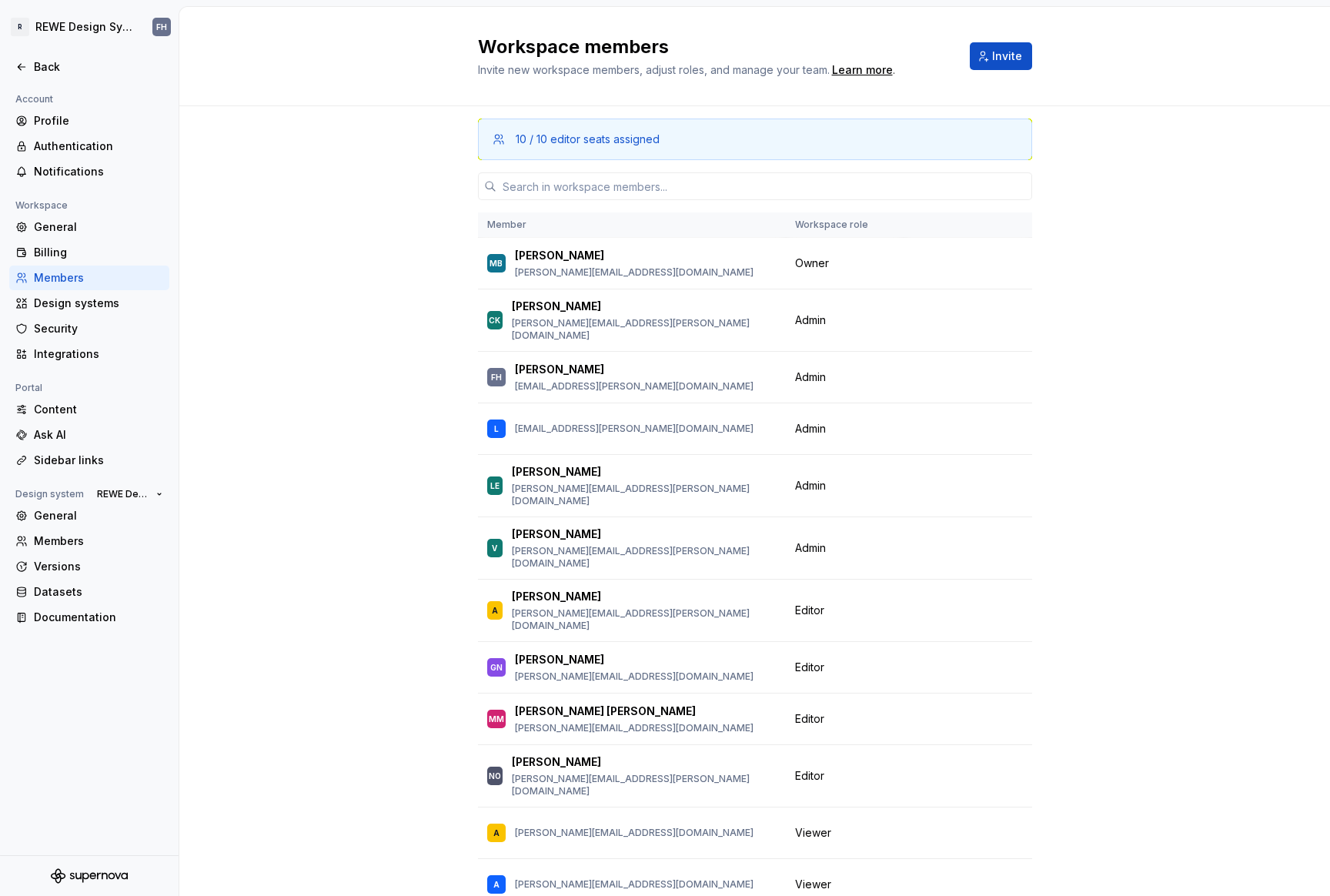
click at [373, 360] on div "10 / 10 editor seats assigned Member Workspace role MB [PERSON_NAME] [PERSON_NA…" at bounding box center [755, 550] width 1151 height 889
click at [78, 232] on div "General" at bounding box center [98, 227] width 129 height 16
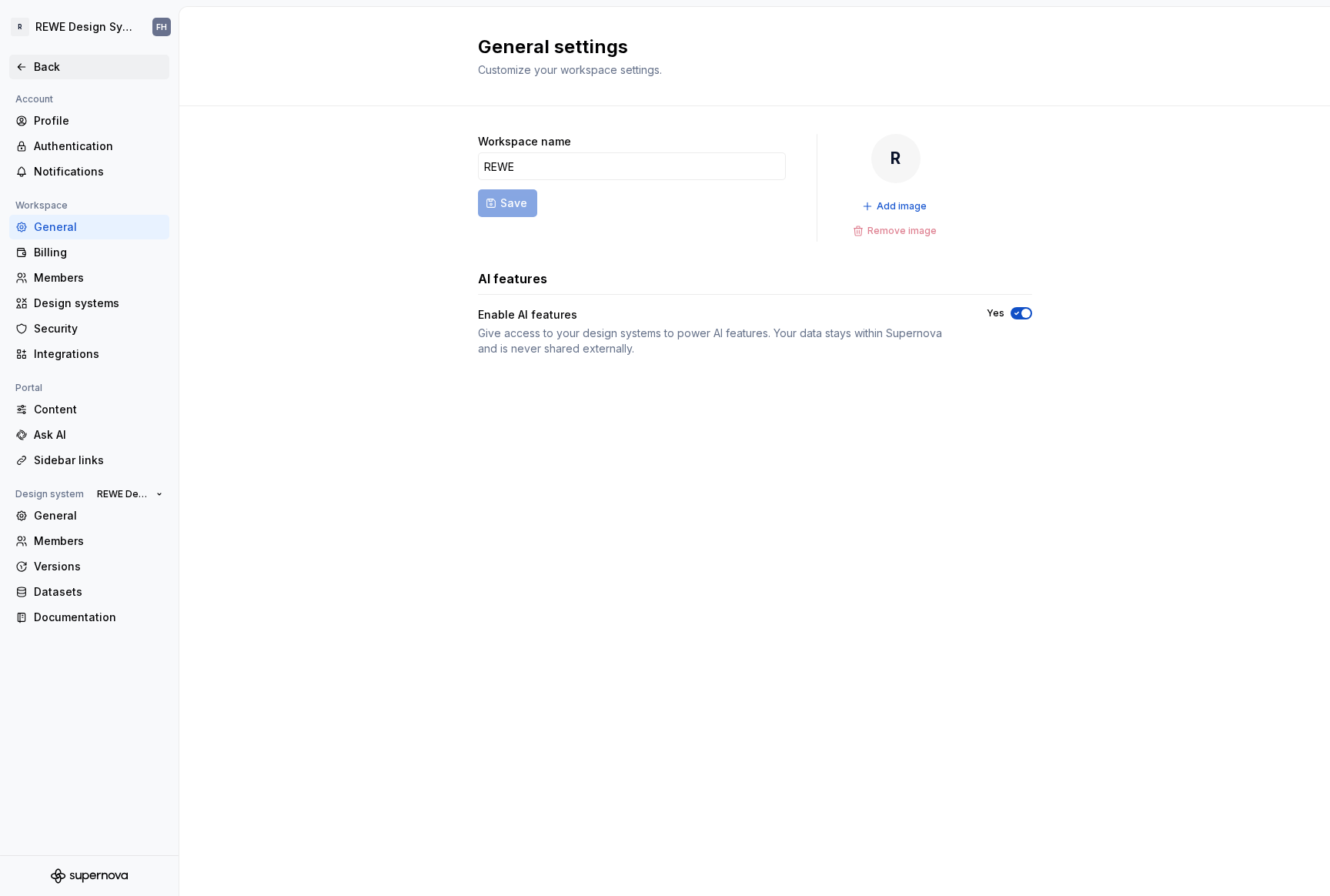
click at [36, 60] on div "Back" at bounding box center [98, 67] width 129 height 16
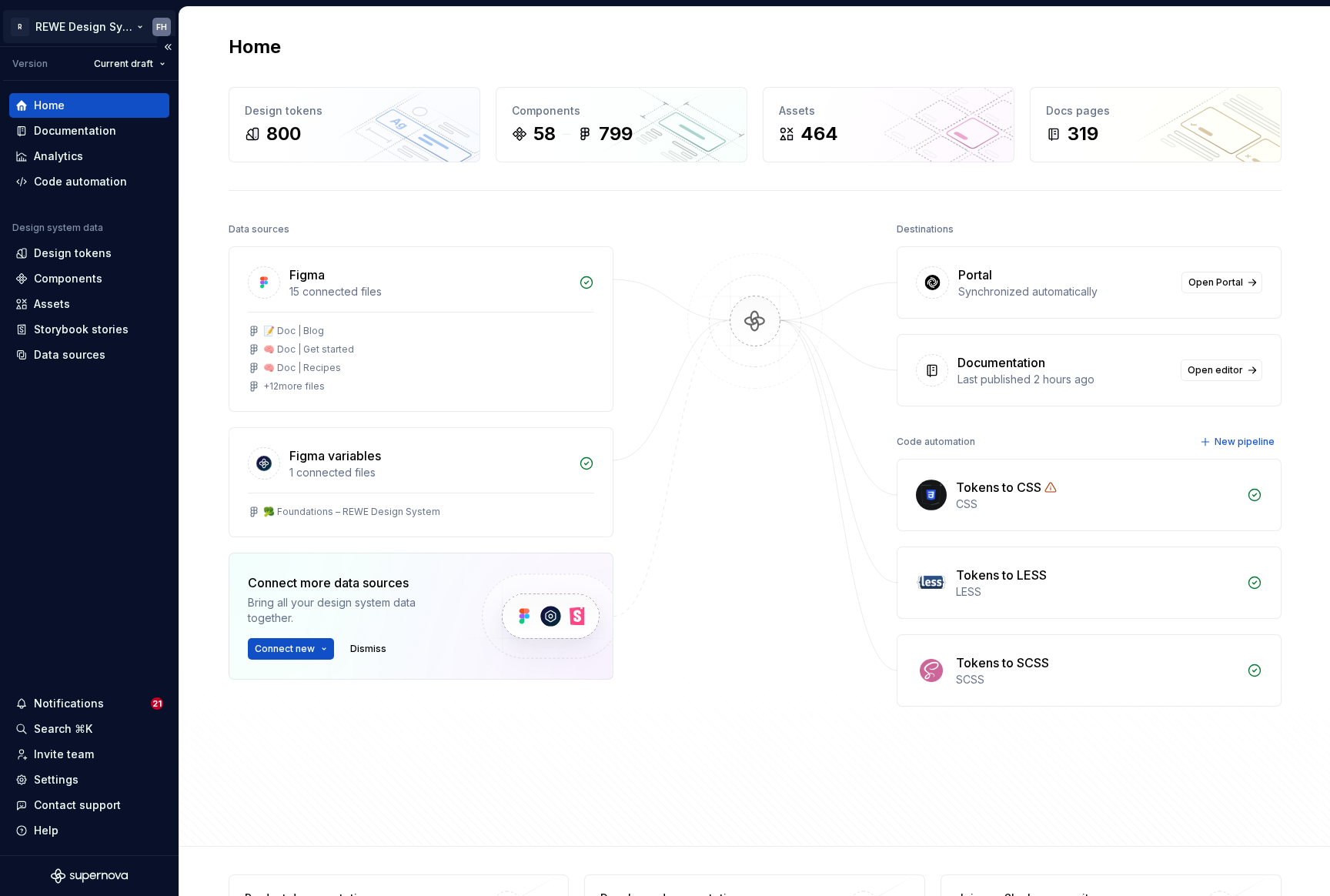
click at [90, 26] on html "R REWE Design System FH Version Current draft Home Documentation Analytics Code…" at bounding box center [665, 448] width 1330 height 896
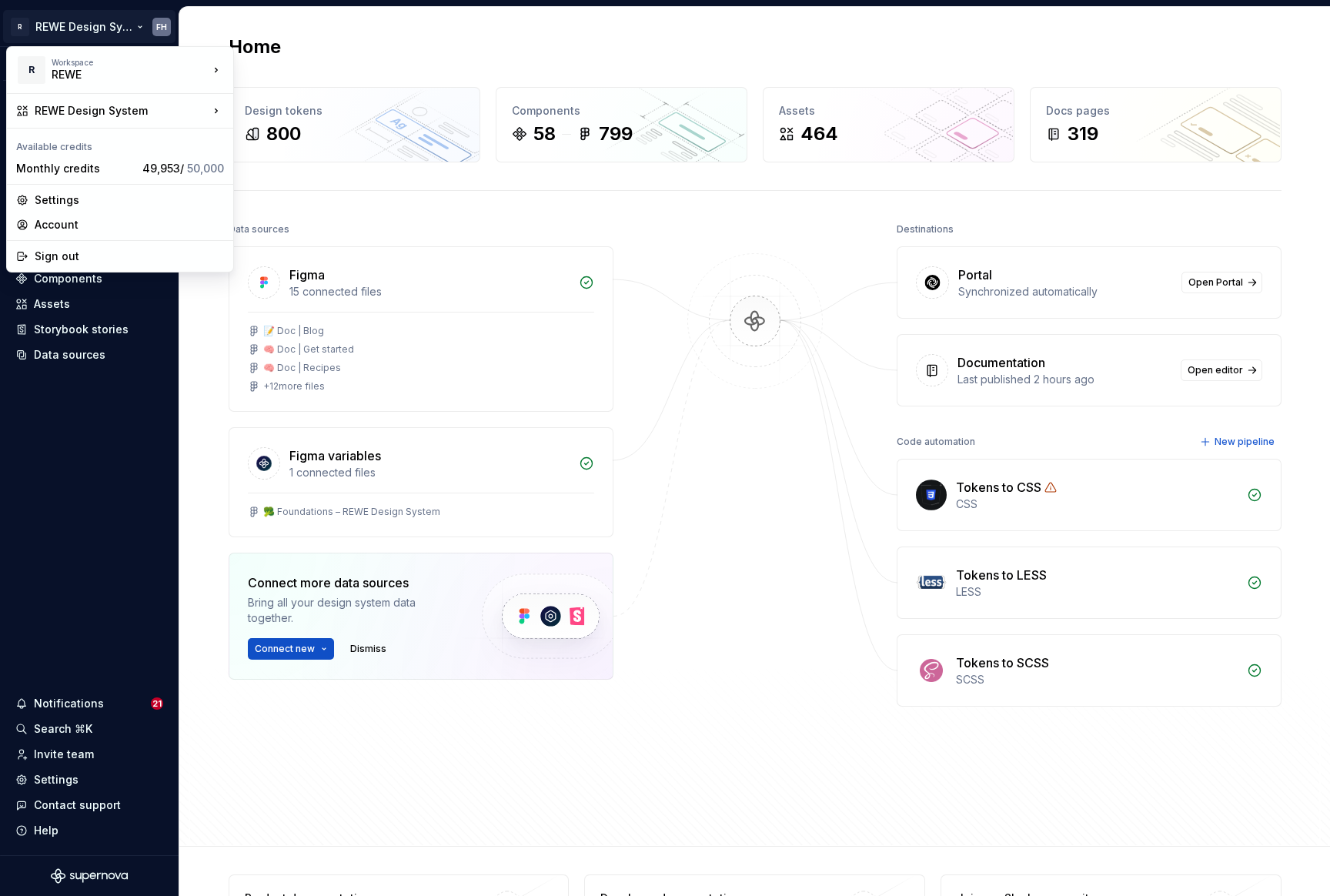
click at [1223, 18] on html "R REWE Design System FH Version Current draft Home Documentation Analytics Code…" at bounding box center [665, 448] width 1330 height 896
